Goal: Information Seeking & Learning: Find specific fact

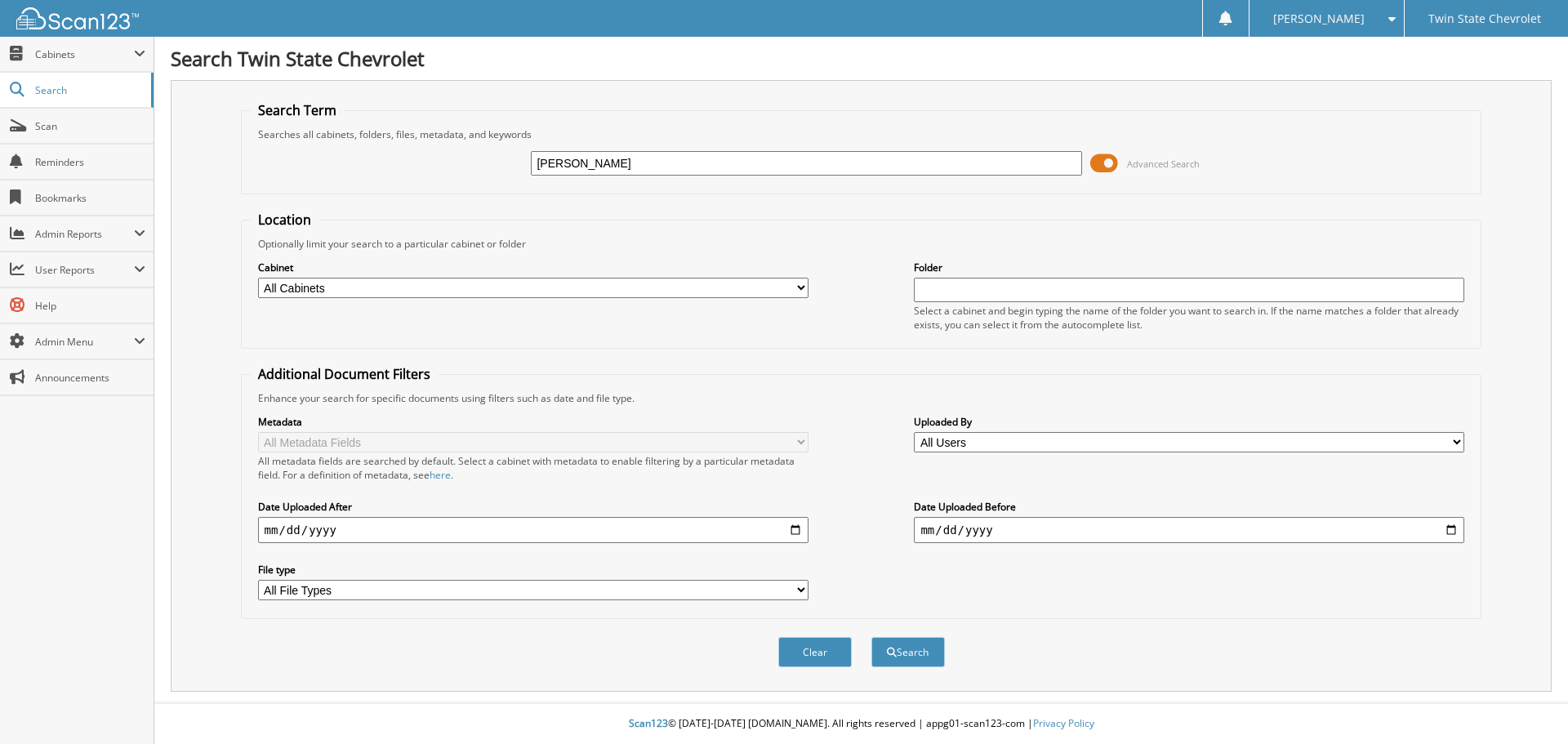
type input "LOWE'S"
click at [871, 637] on button "Search" at bounding box center [907, 651] width 73 height 31
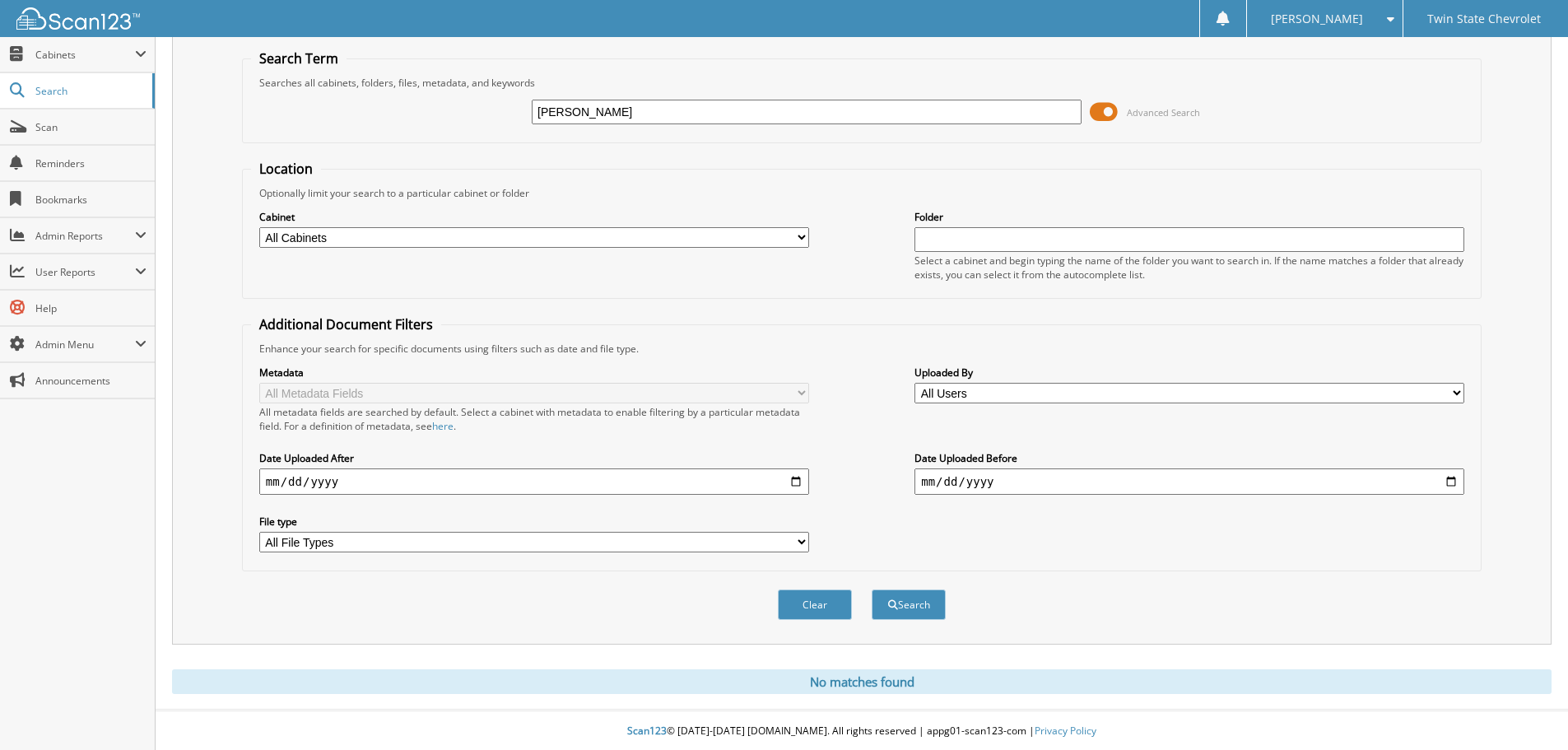
scroll to position [55, 0]
drag, startPoint x: 592, startPoint y: 109, endPoint x: 573, endPoint y: 107, distance: 19.1
click at [573, 107] on input "LOWE'S" at bounding box center [806, 110] width 550 height 24
type input "LOWES"
click at [872, 587] on button "Search" at bounding box center [908, 602] width 74 height 31
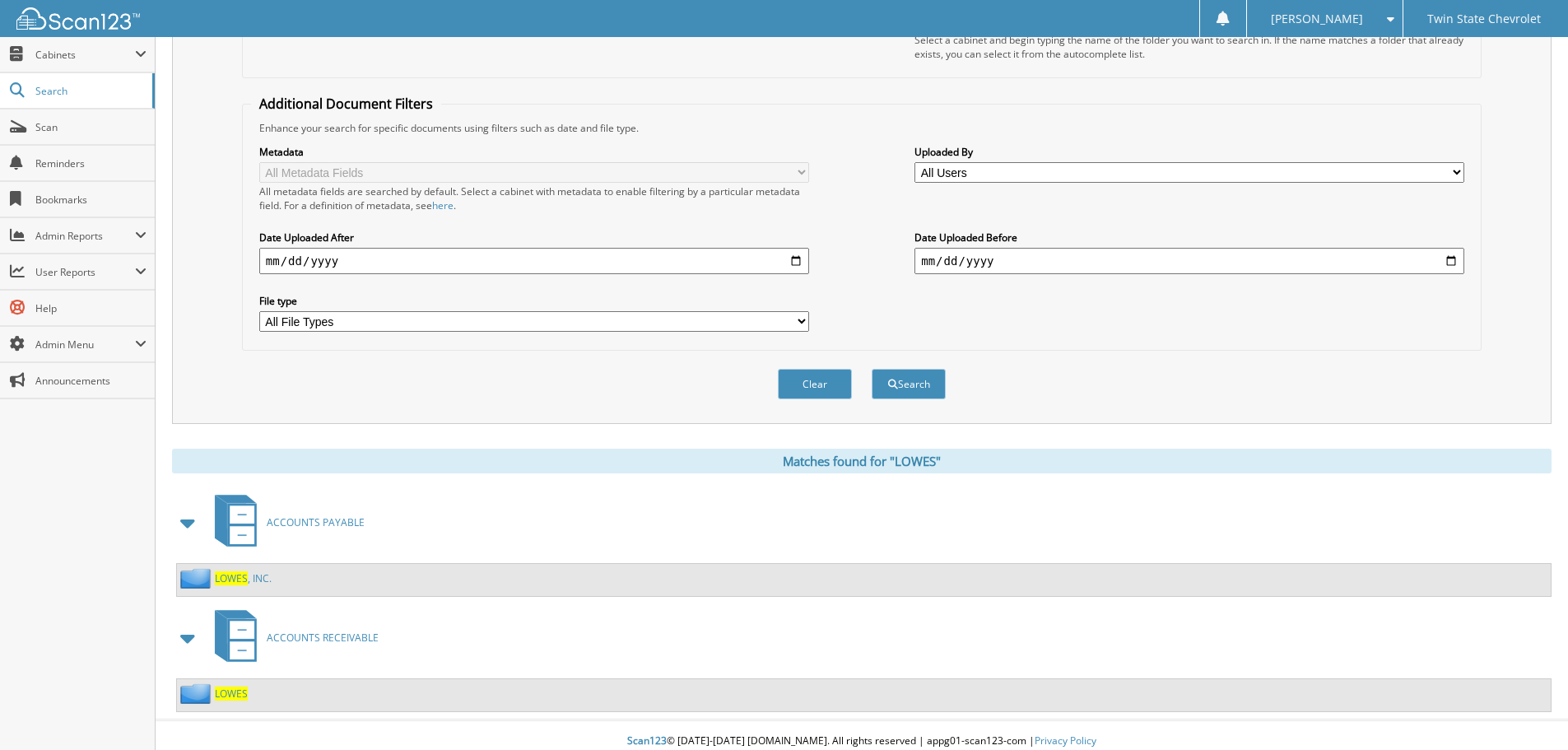
scroll to position [286, 0]
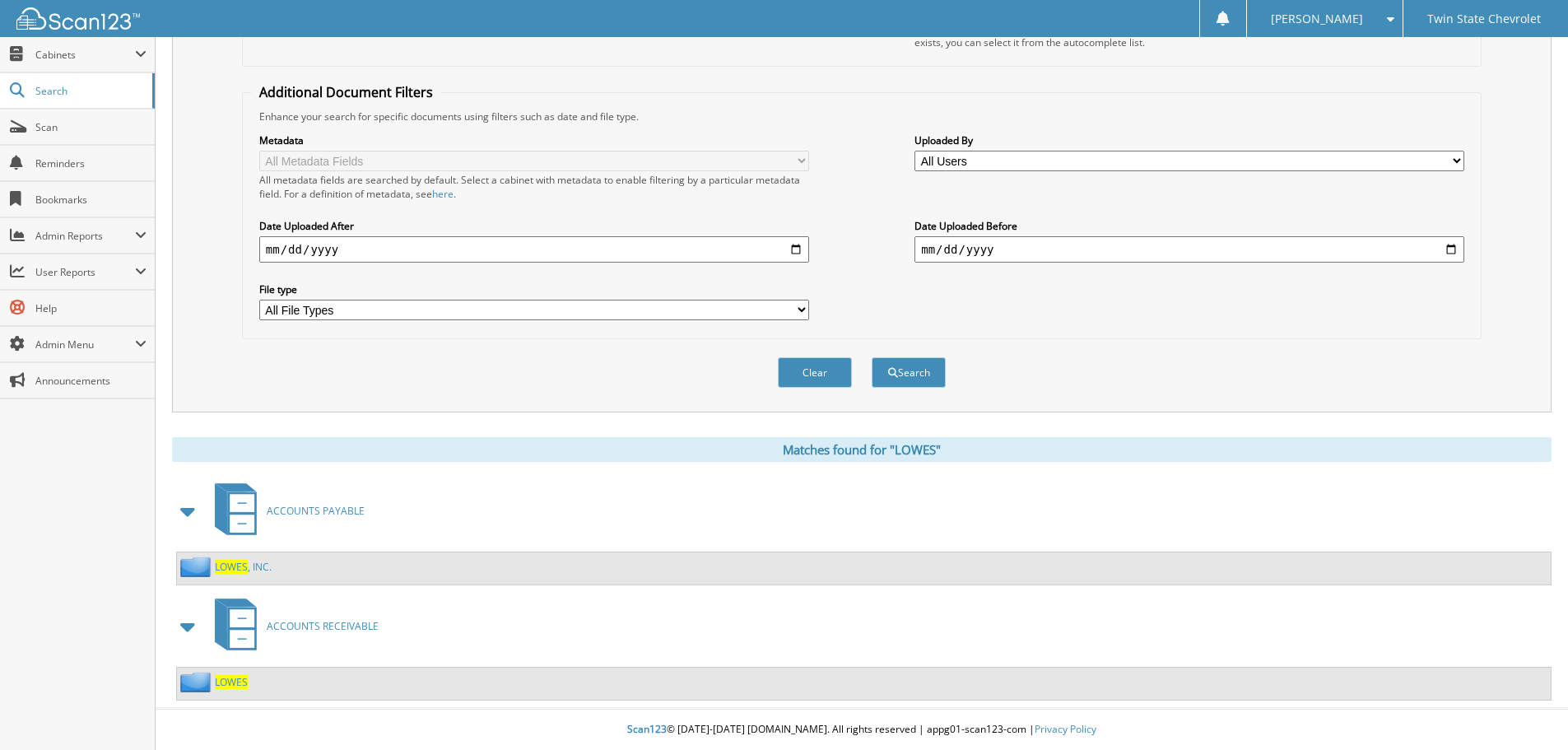
click at [226, 567] on span "LOWES" at bounding box center [231, 566] width 33 height 14
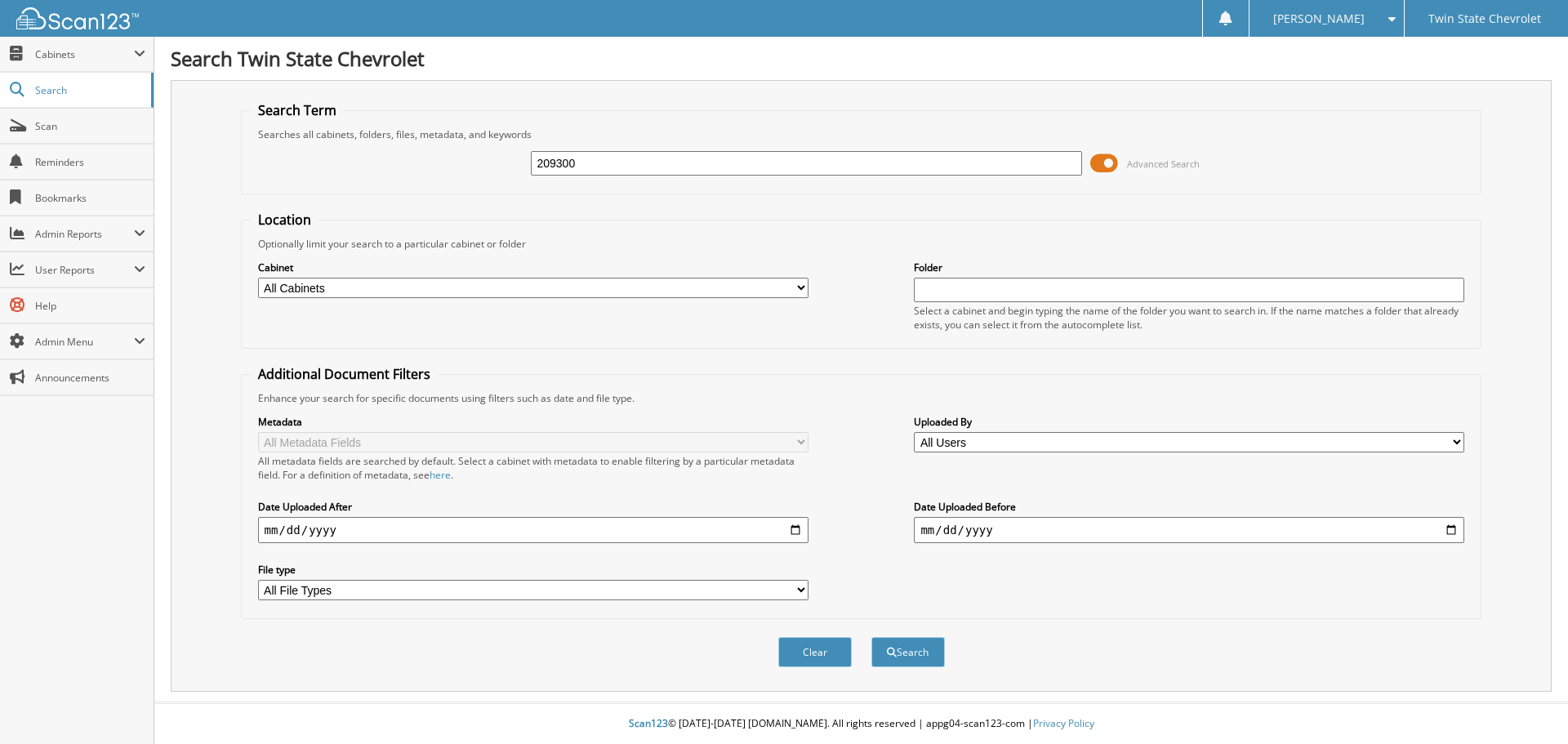
type input "209300"
click at [871, 637] on button "Search" at bounding box center [907, 651] width 73 height 31
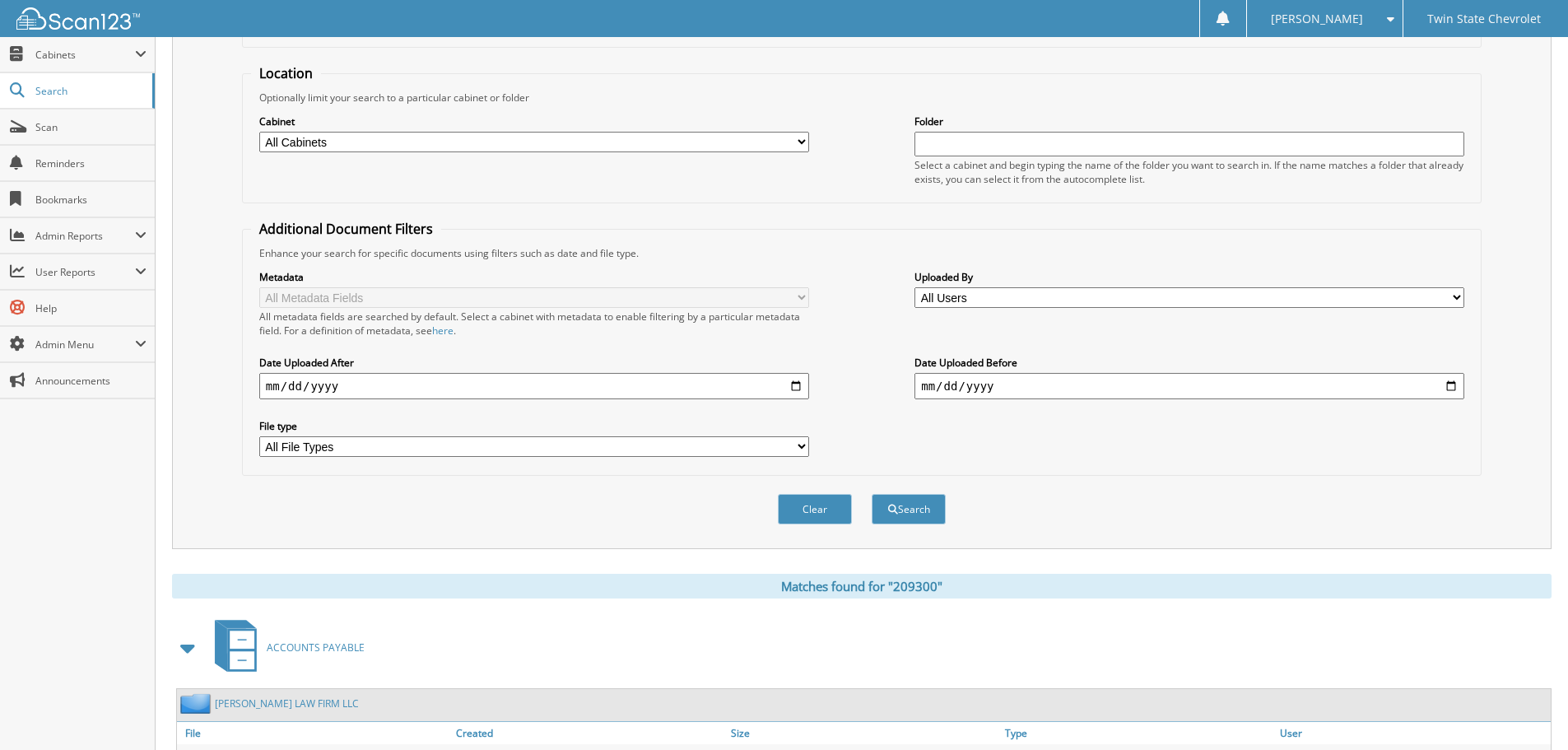
scroll to position [262, 0]
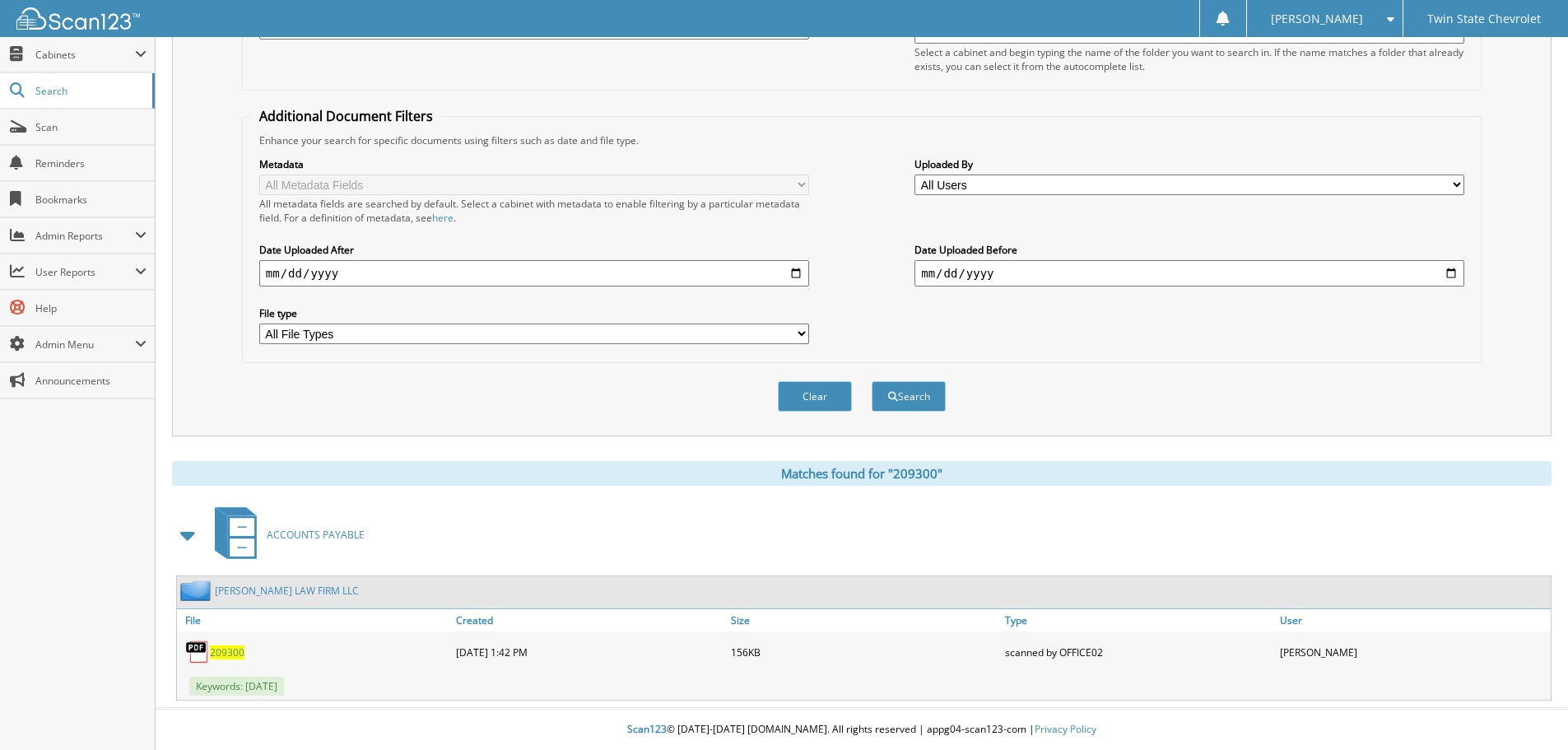
click at [211, 647] on span "209300" at bounding box center [227, 652] width 35 height 14
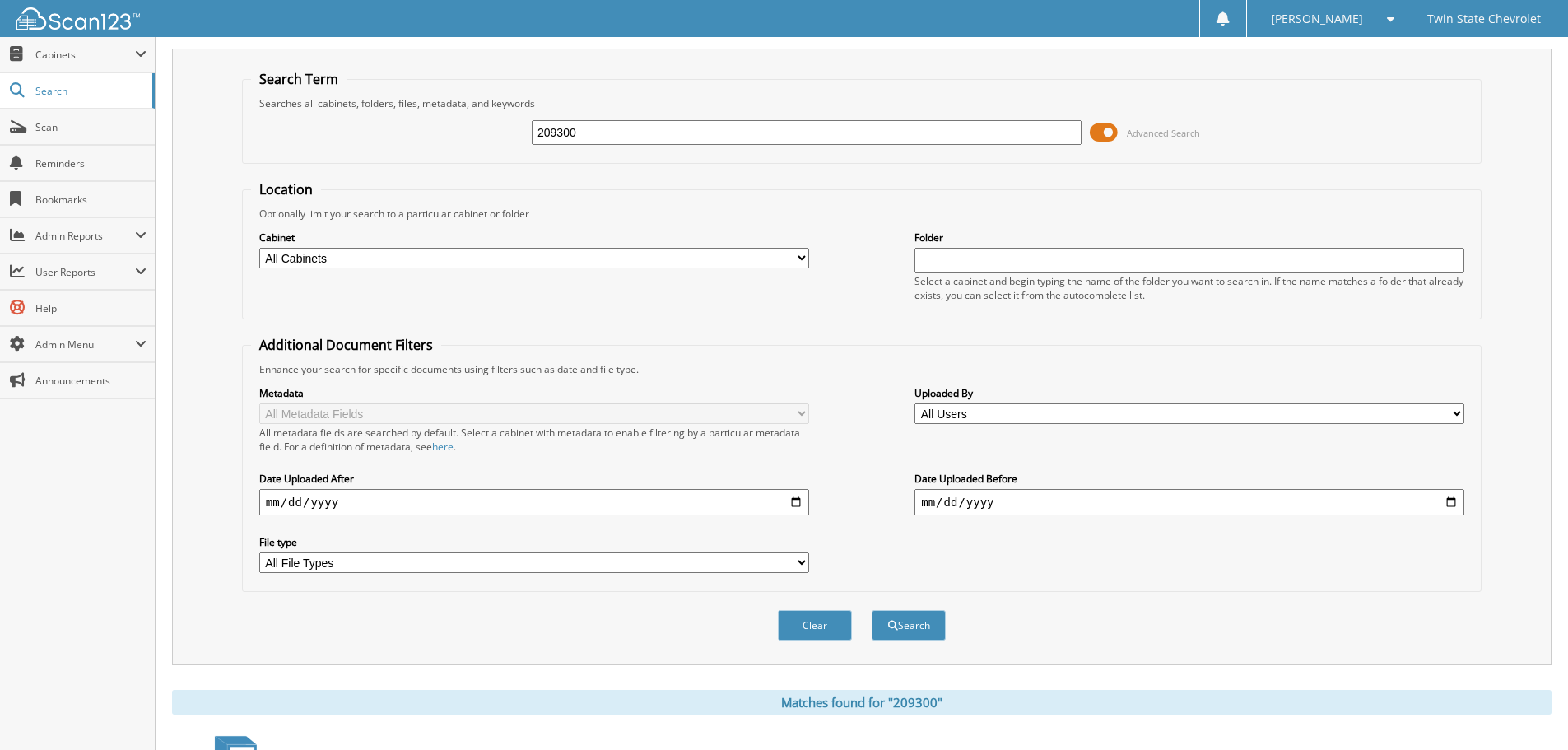
scroll to position [15, 0]
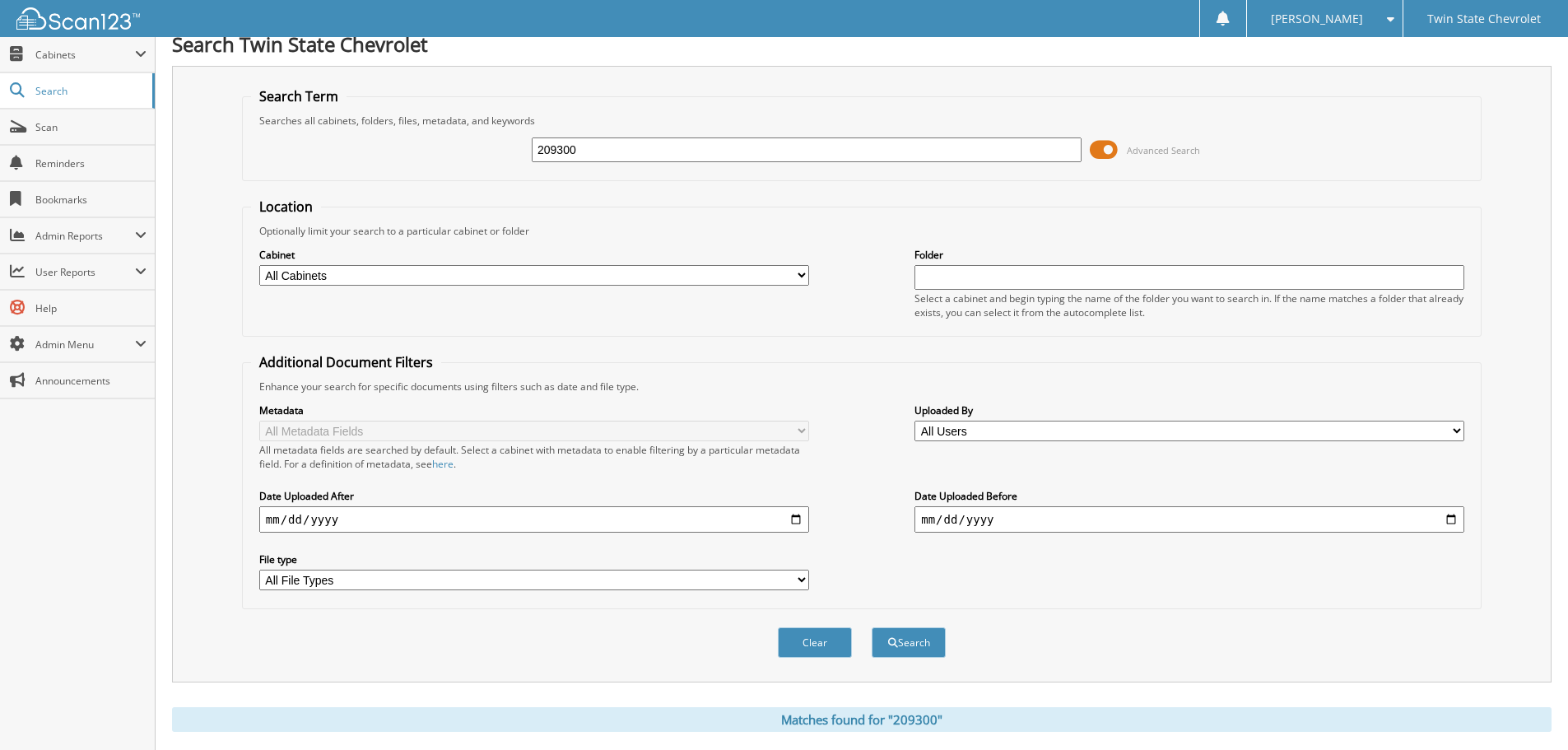
drag, startPoint x: 778, startPoint y: 161, endPoint x: 232, endPoint y: 155, distance: 546.0
click at [232, 155] on div "Search Term Searches all cabinets, folders, files, metadata, and keywords 20930…" at bounding box center [862, 374] width 1380 height 616
type input "60032632"
click at [872, 627] on button "Search" at bounding box center [908, 642] width 74 height 31
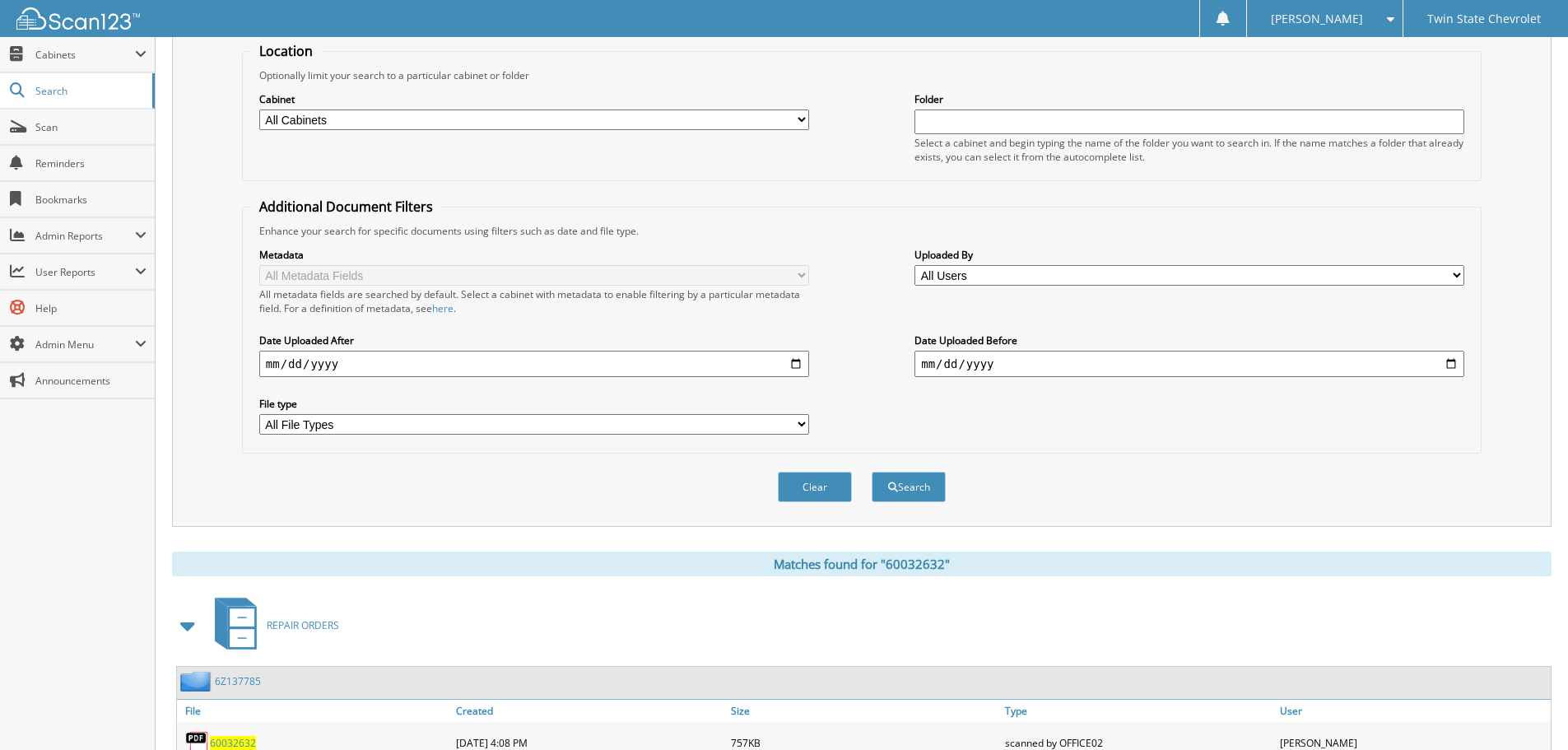
scroll to position [262, 0]
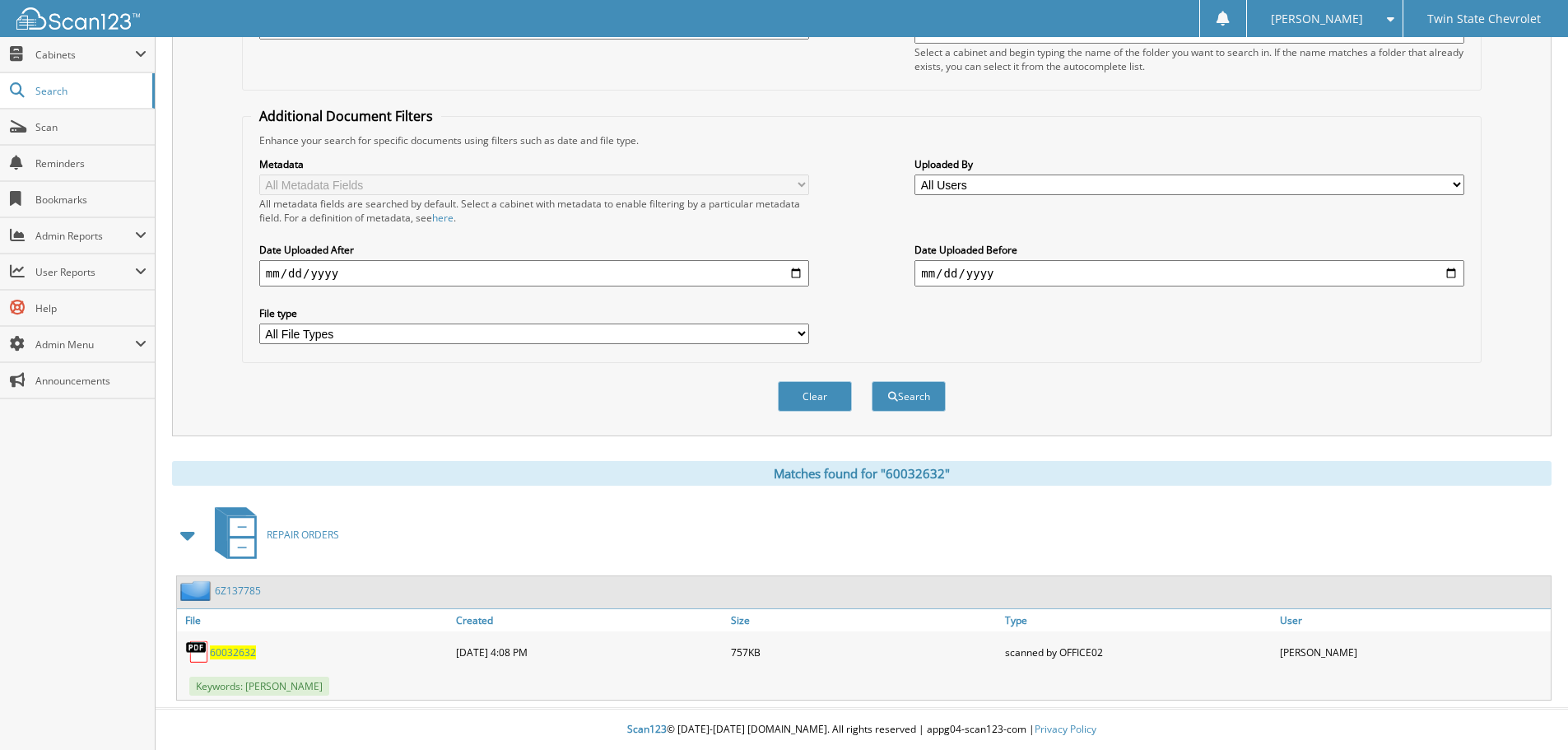
click at [233, 646] on span "60032632" at bounding box center [233, 652] width 46 height 14
click at [78, 35] on div at bounding box center [70, 19] width 140 height 37
click at [74, 56] on span "Cabinets" at bounding box center [85, 54] width 100 height 14
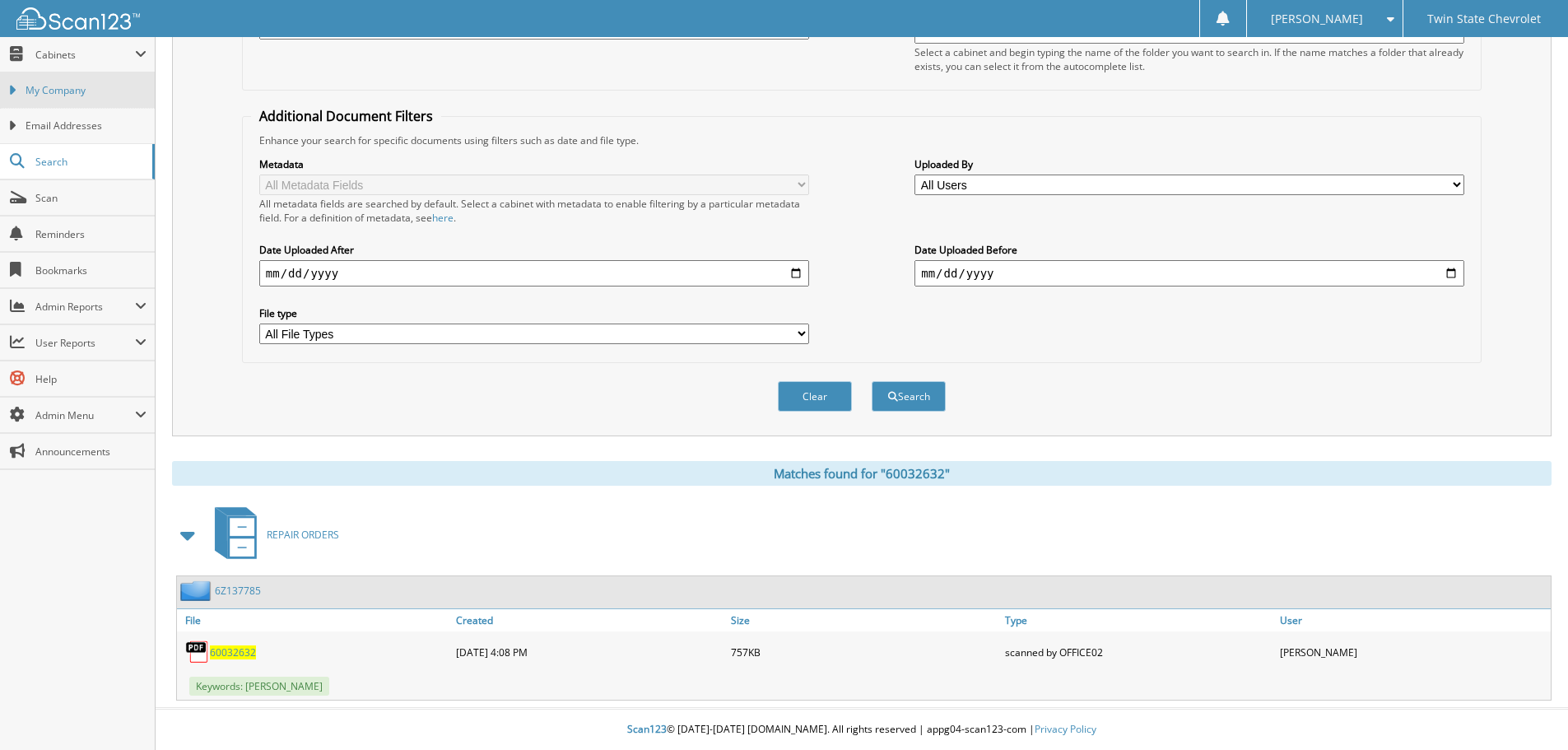
click at [70, 91] on span "My Company" at bounding box center [86, 91] width 121 height 15
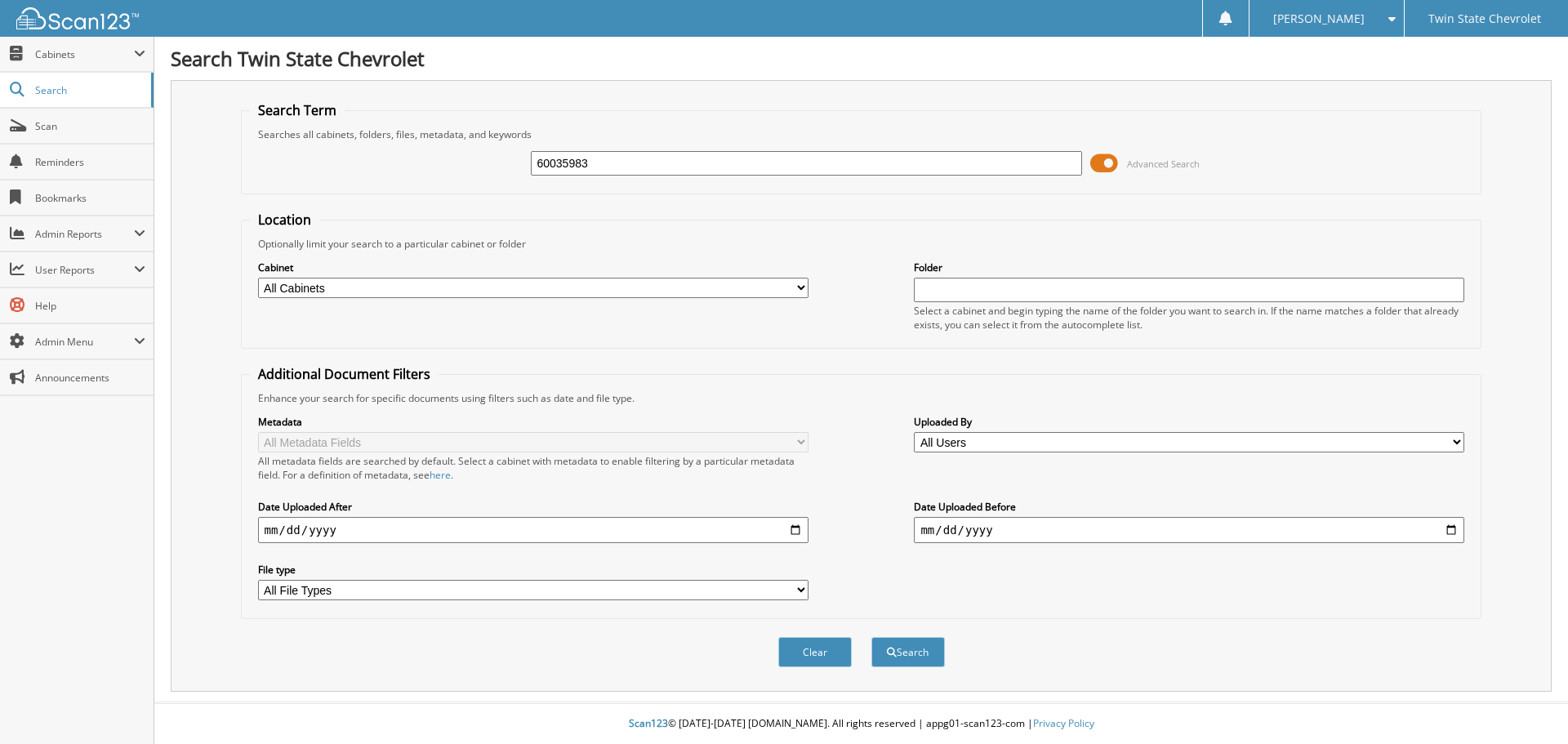
type input "60035983"
click at [871, 637] on button "Search" at bounding box center [907, 651] width 73 height 31
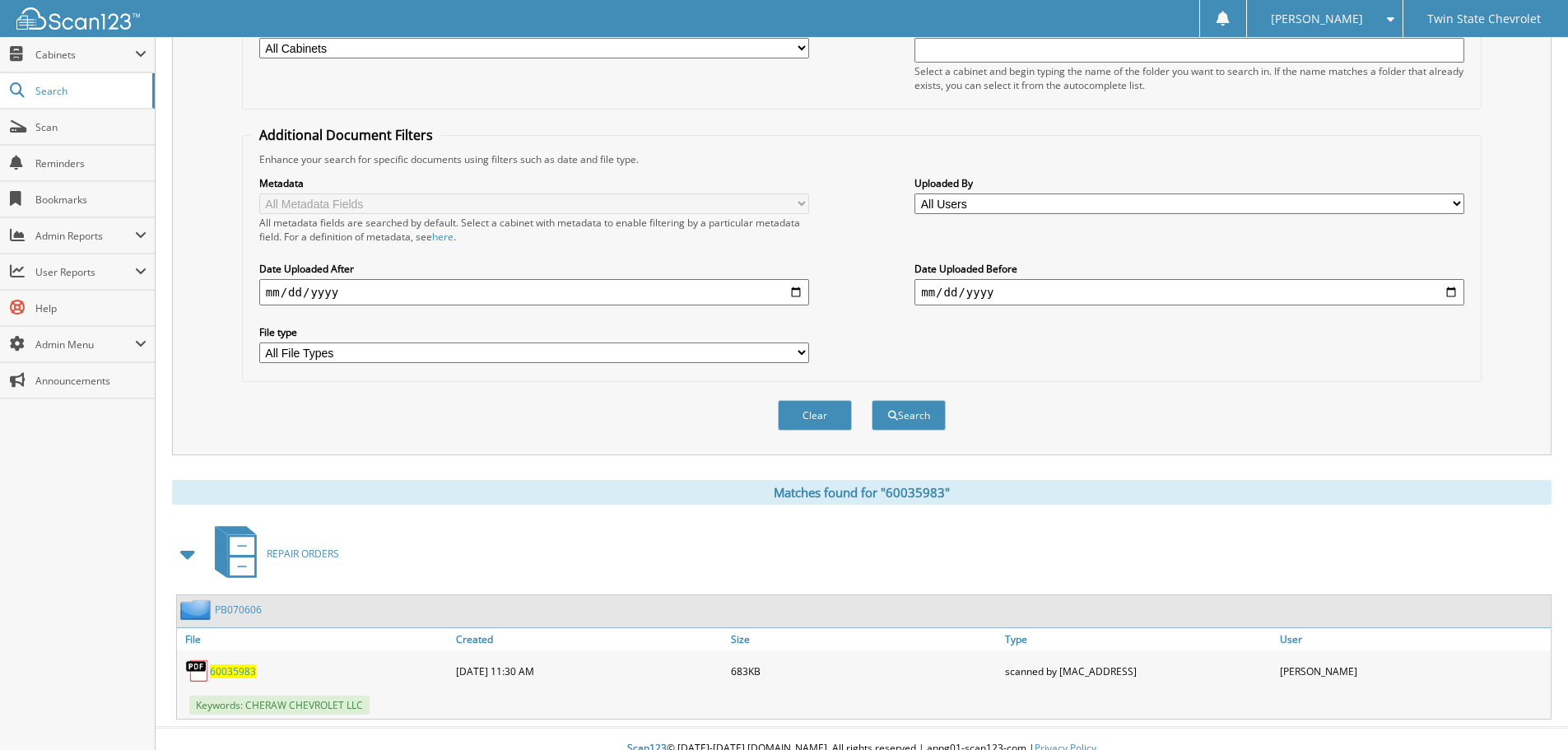
scroll to position [262, 0]
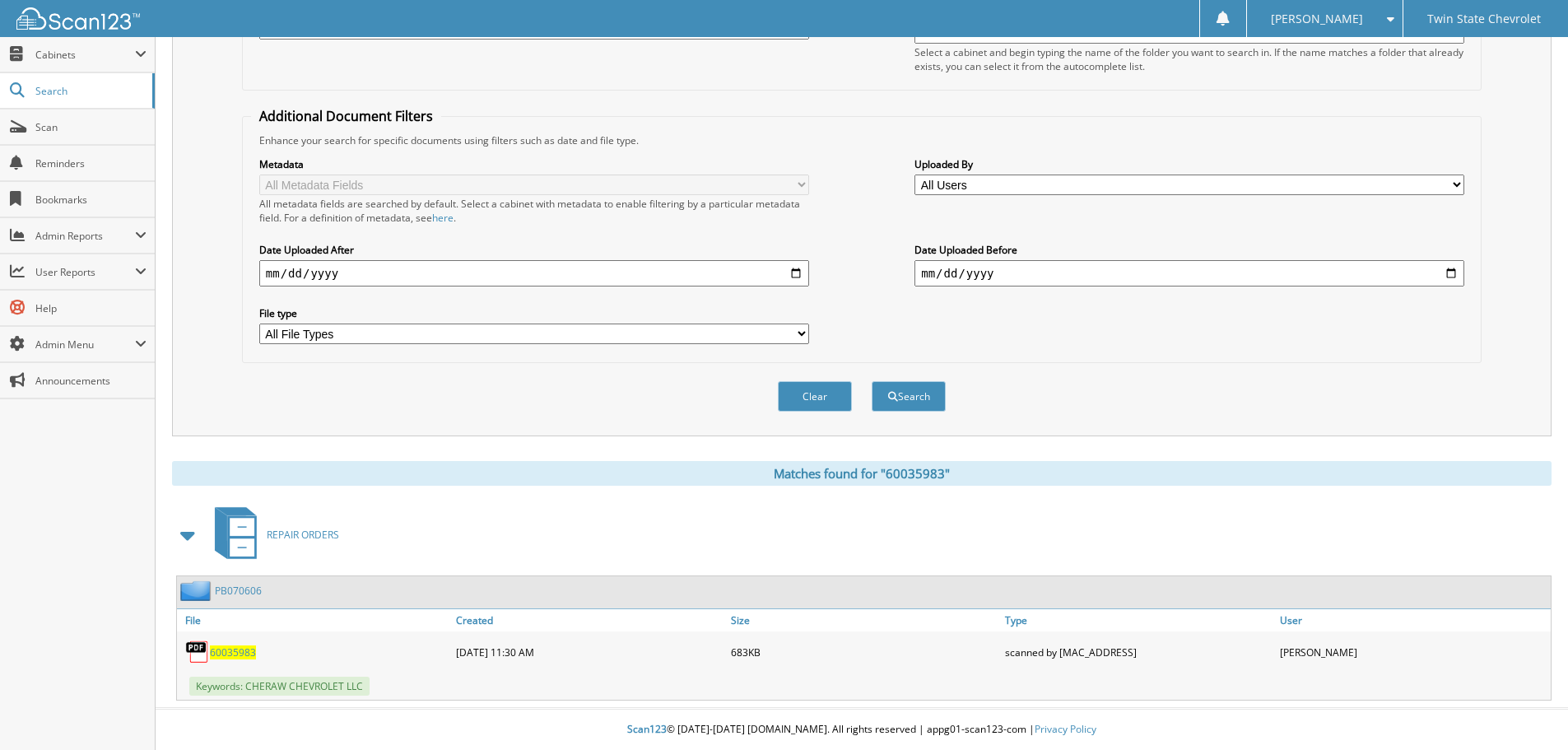
click at [230, 655] on span "60035983" at bounding box center [233, 652] width 46 height 14
click at [106, 46] on span "Cabinets" at bounding box center [78, 55] width 155 height 35
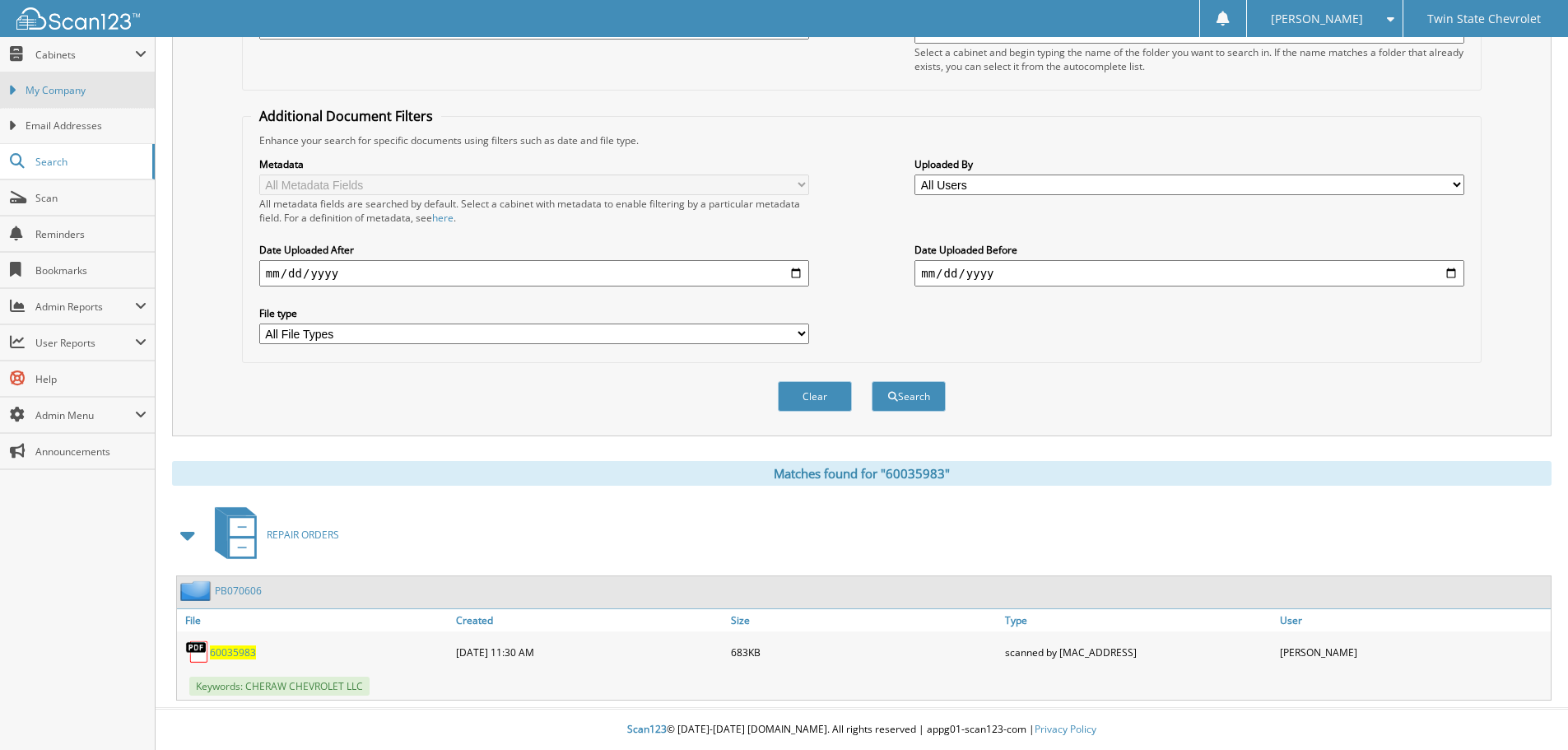
click at [100, 98] on link "My Company" at bounding box center [78, 91] width 155 height 35
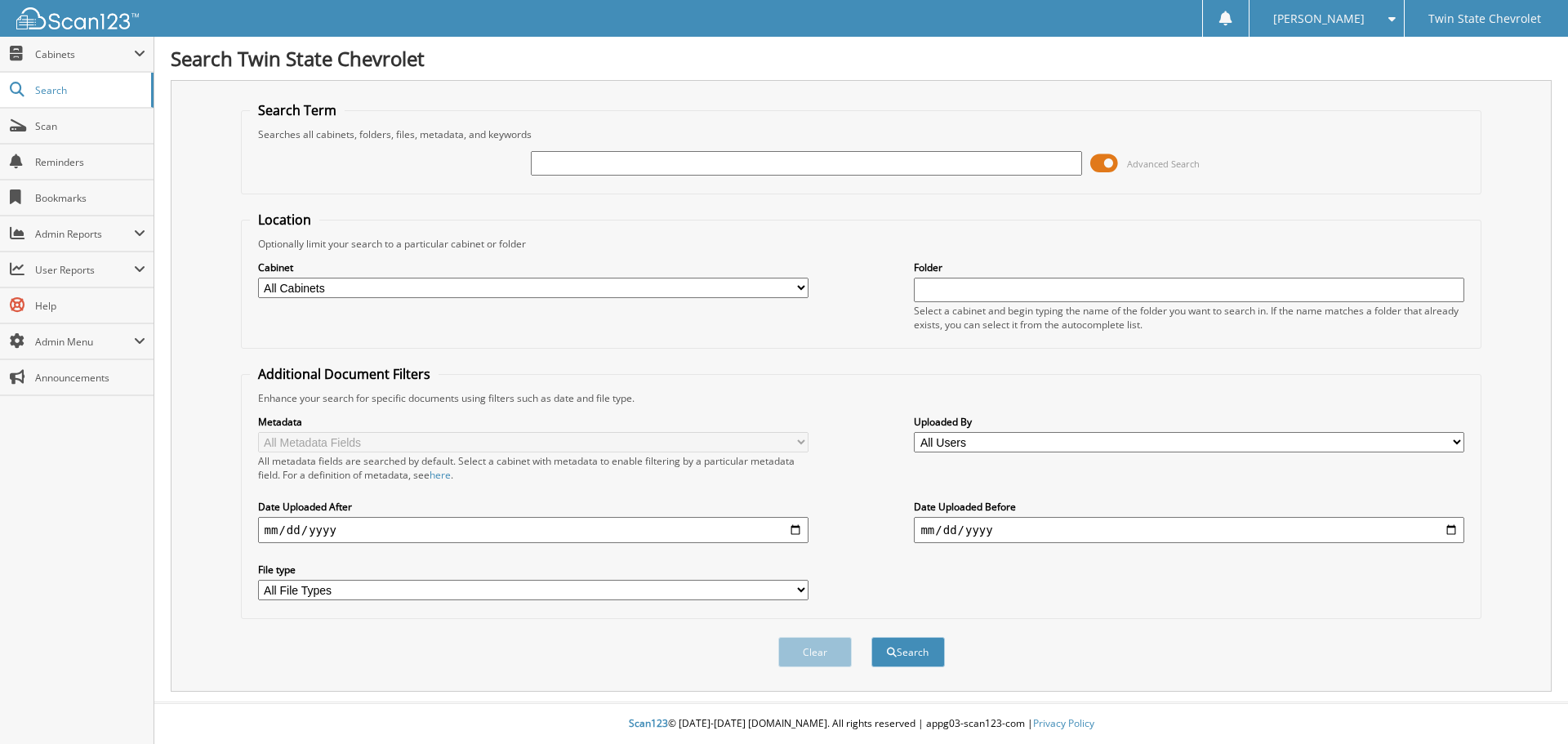
click at [1005, 161] on input "text" at bounding box center [806, 163] width 550 height 24
type input "[US_STATE] dept of revenue"
click at [1099, 158] on span at bounding box center [1104, 163] width 28 height 24
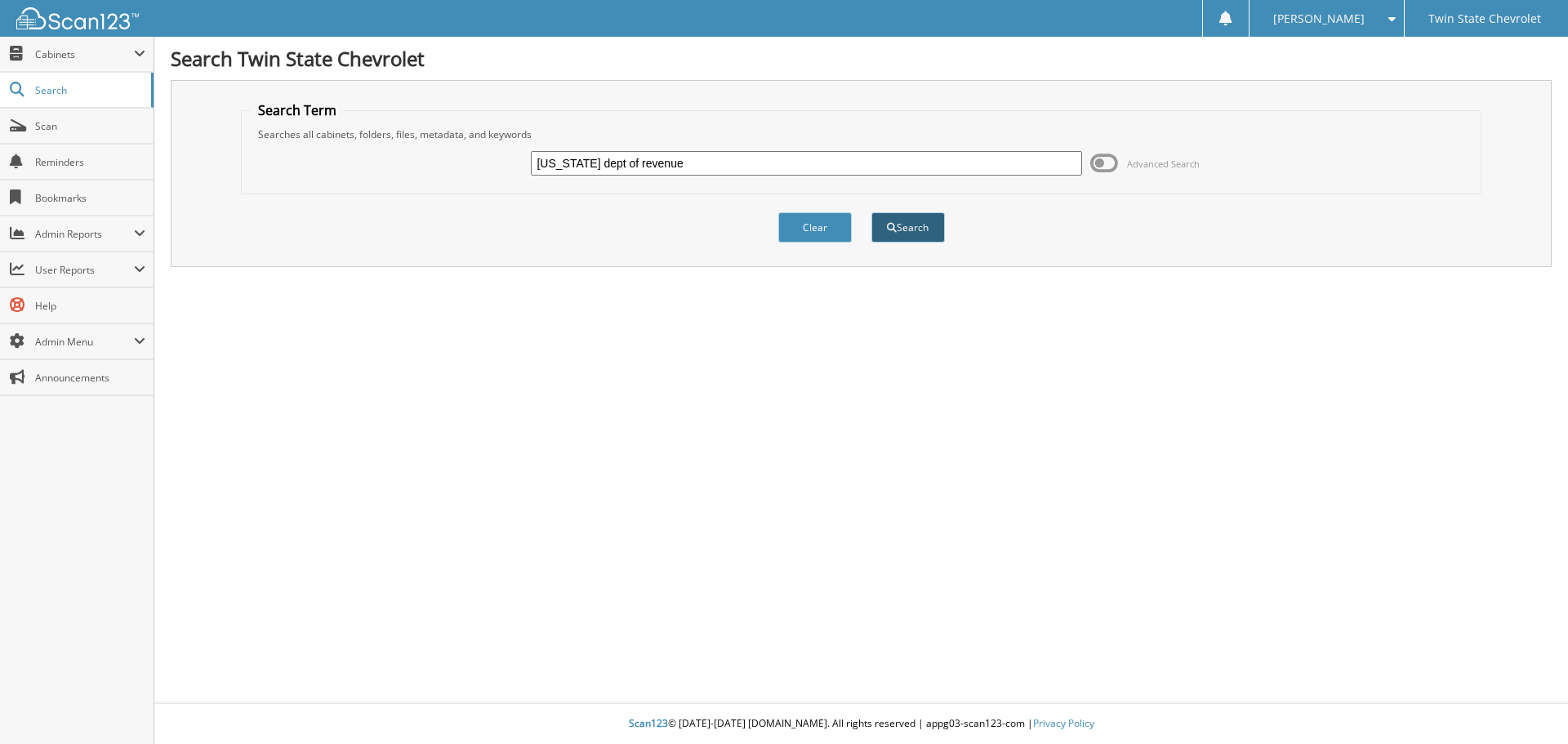
click at [891, 228] on span "submit" at bounding box center [891, 228] width 10 height 10
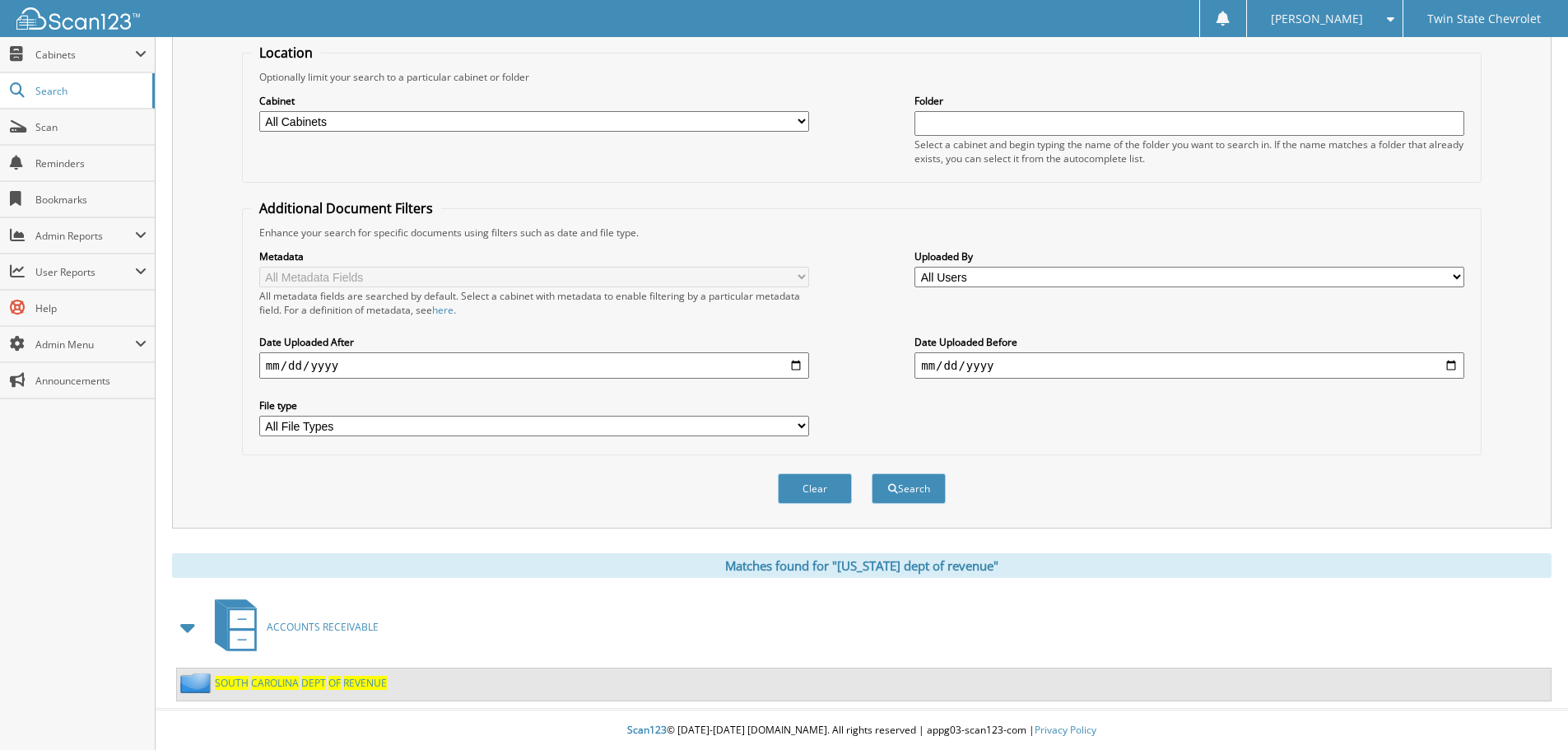
scroll to position [170, 0]
click at [377, 687] on span "REVENUE" at bounding box center [364, 681] width 44 height 14
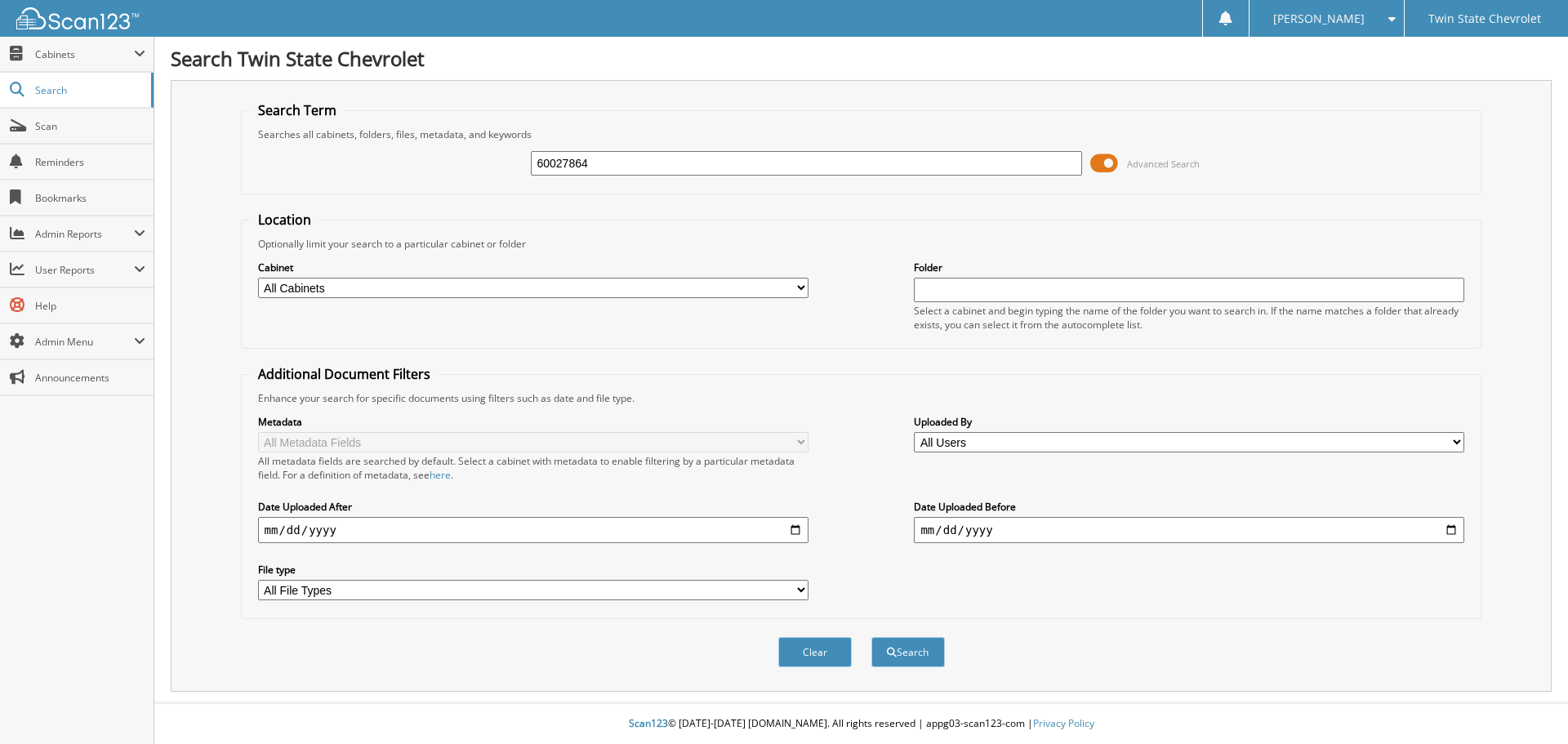
type input "60027864"
click at [871, 637] on button "Search" at bounding box center [907, 651] width 73 height 31
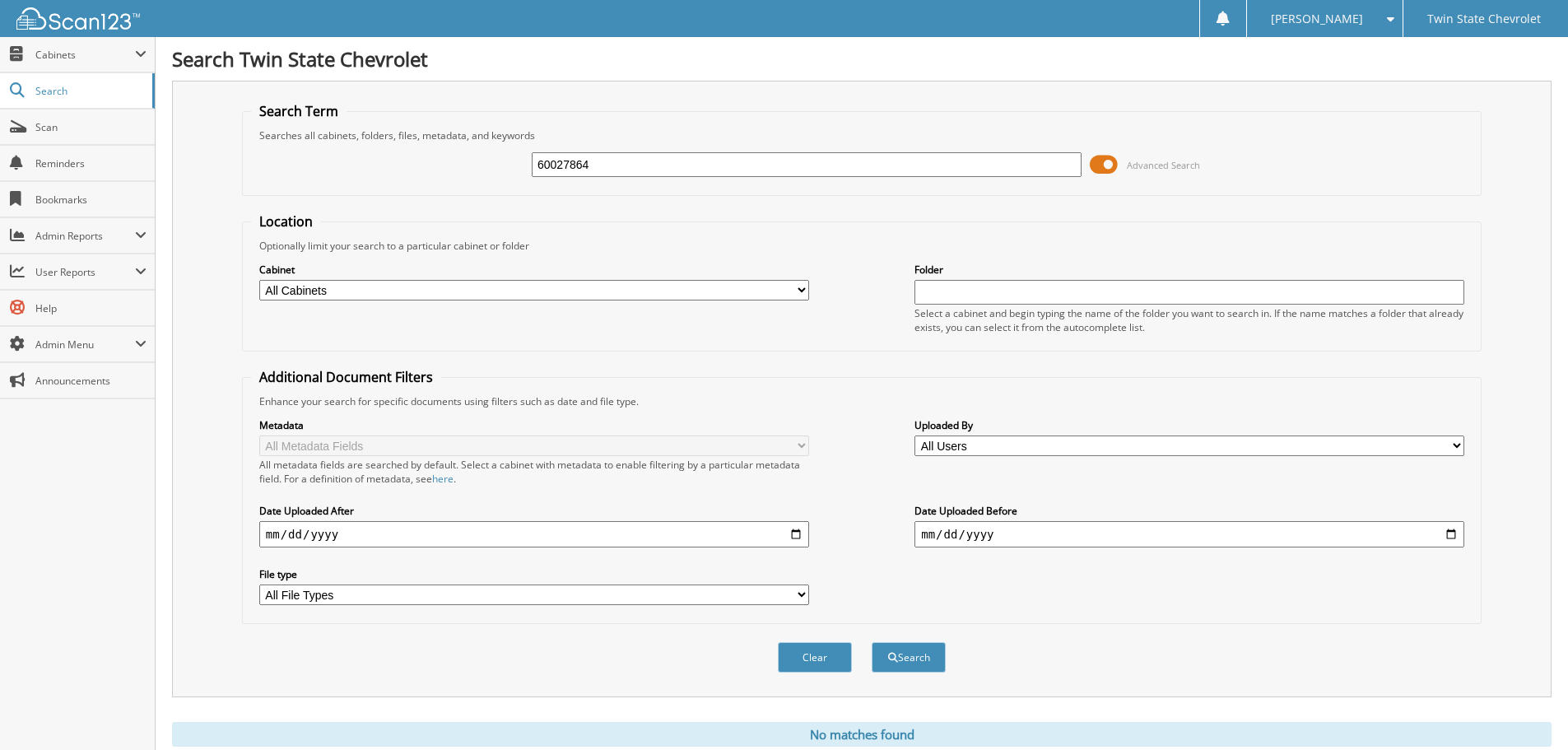
click at [1113, 163] on span at bounding box center [1104, 164] width 28 height 24
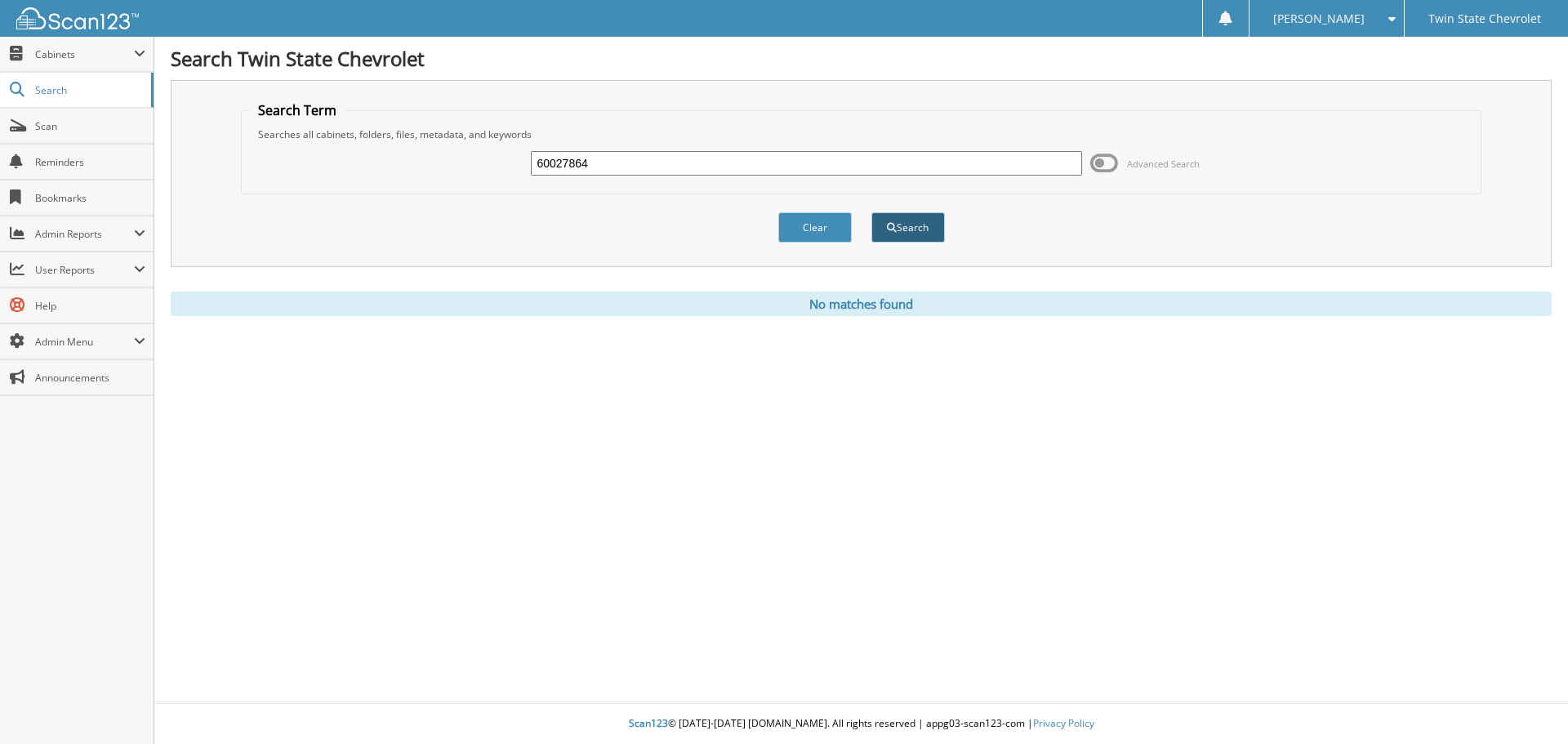
click at [896, 236] on button "Search" at bounding box center [907, 227] width 73 height 31
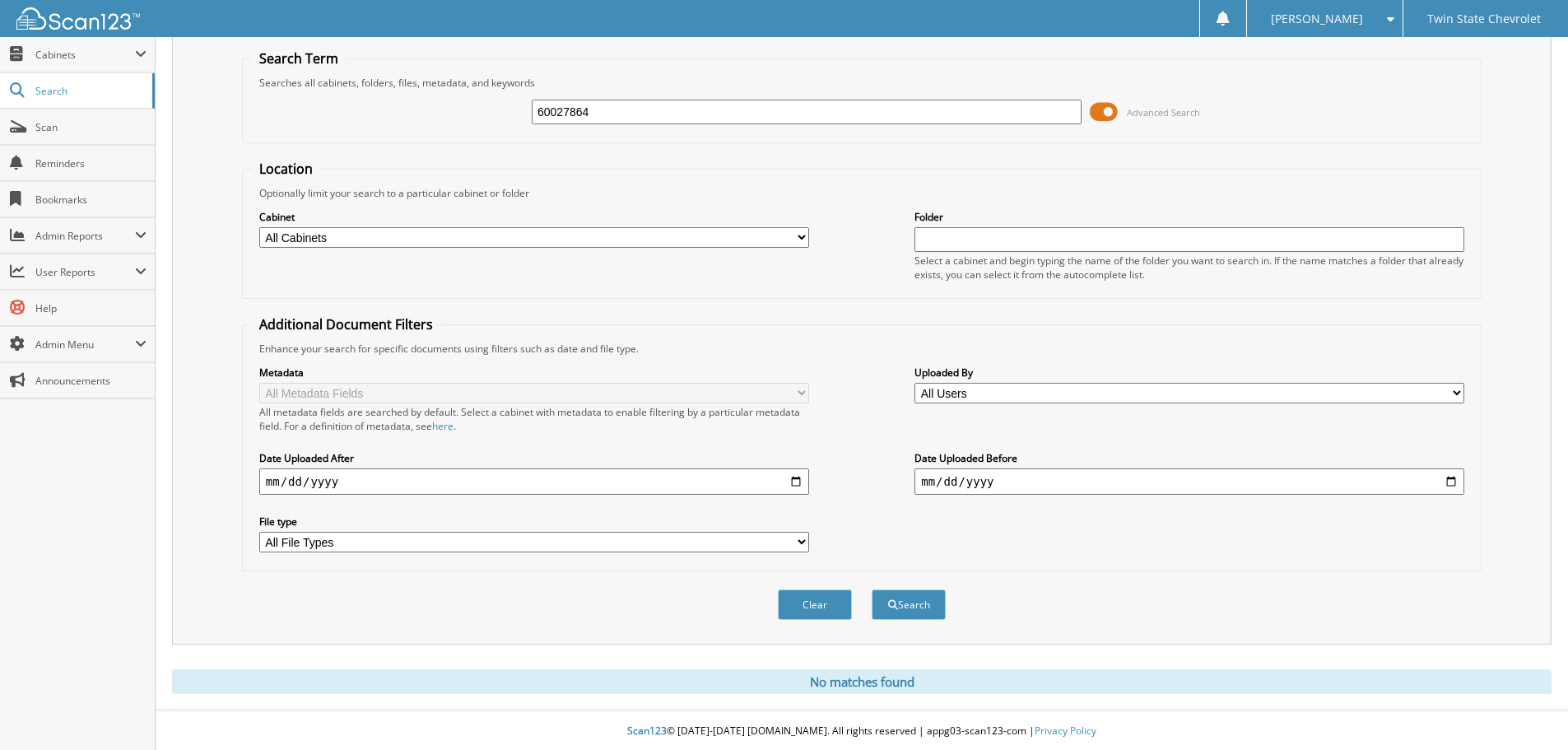
scroll to position [55, 0]
click at [892, 590] on button "Search" at bounding box center [908, 602] width 74 height 31
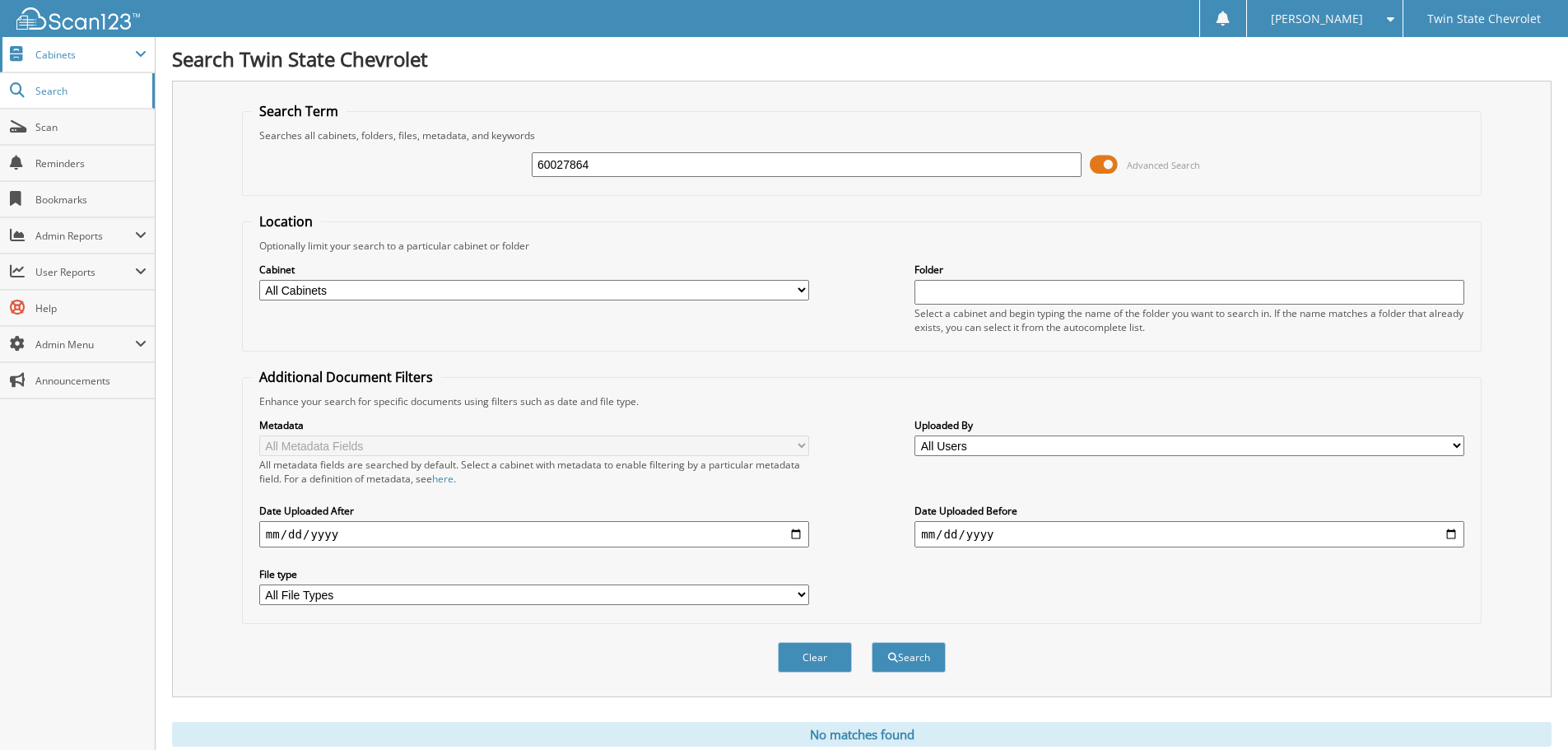
click at [114, 53] on span "Cabinets" at bounding box center [85, 54] width 100 height 14
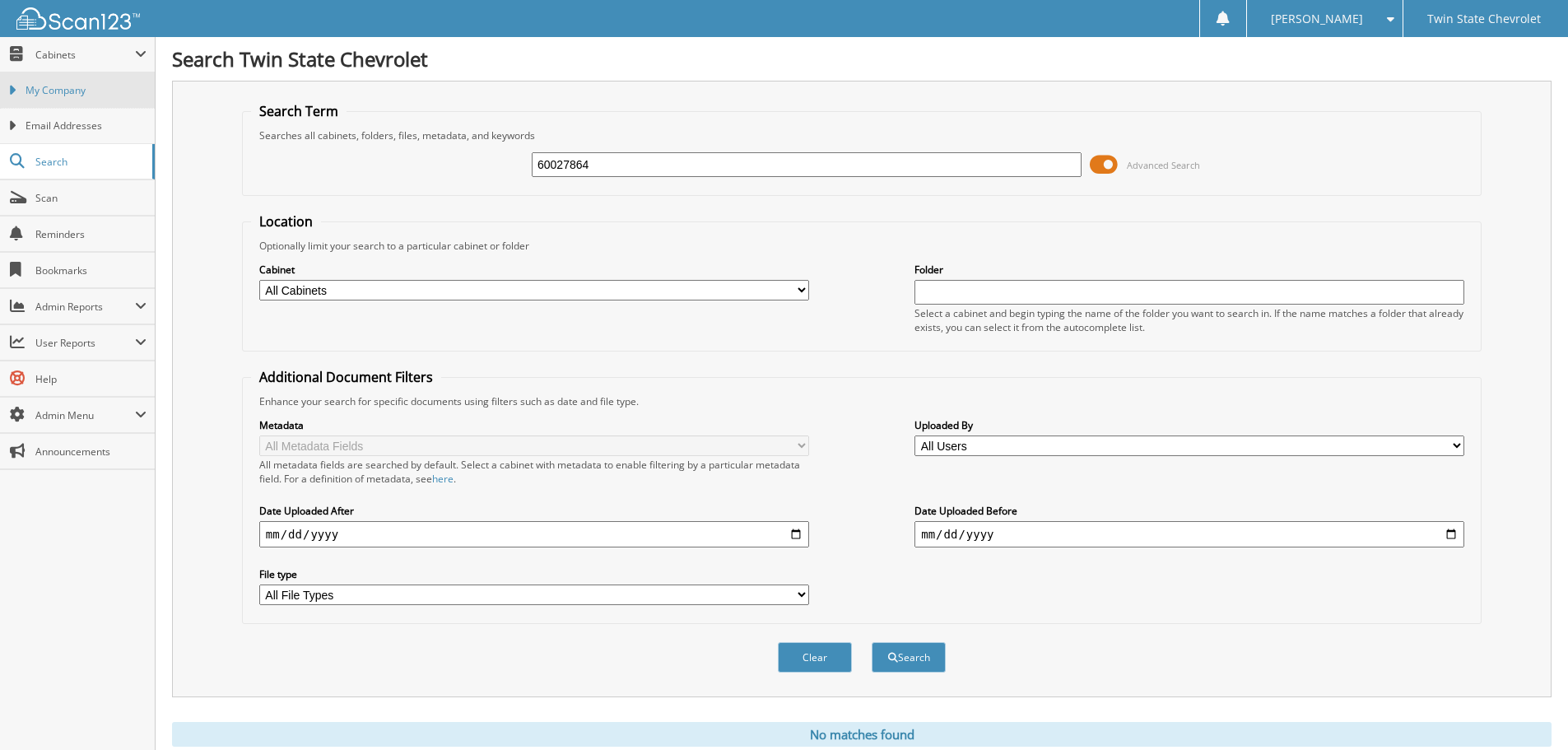
click at [80, 86] on span "My Company" at bounding box center [86, 91] width 121 height 15
